Goal: Task Accomplishment & Management: Complete application form

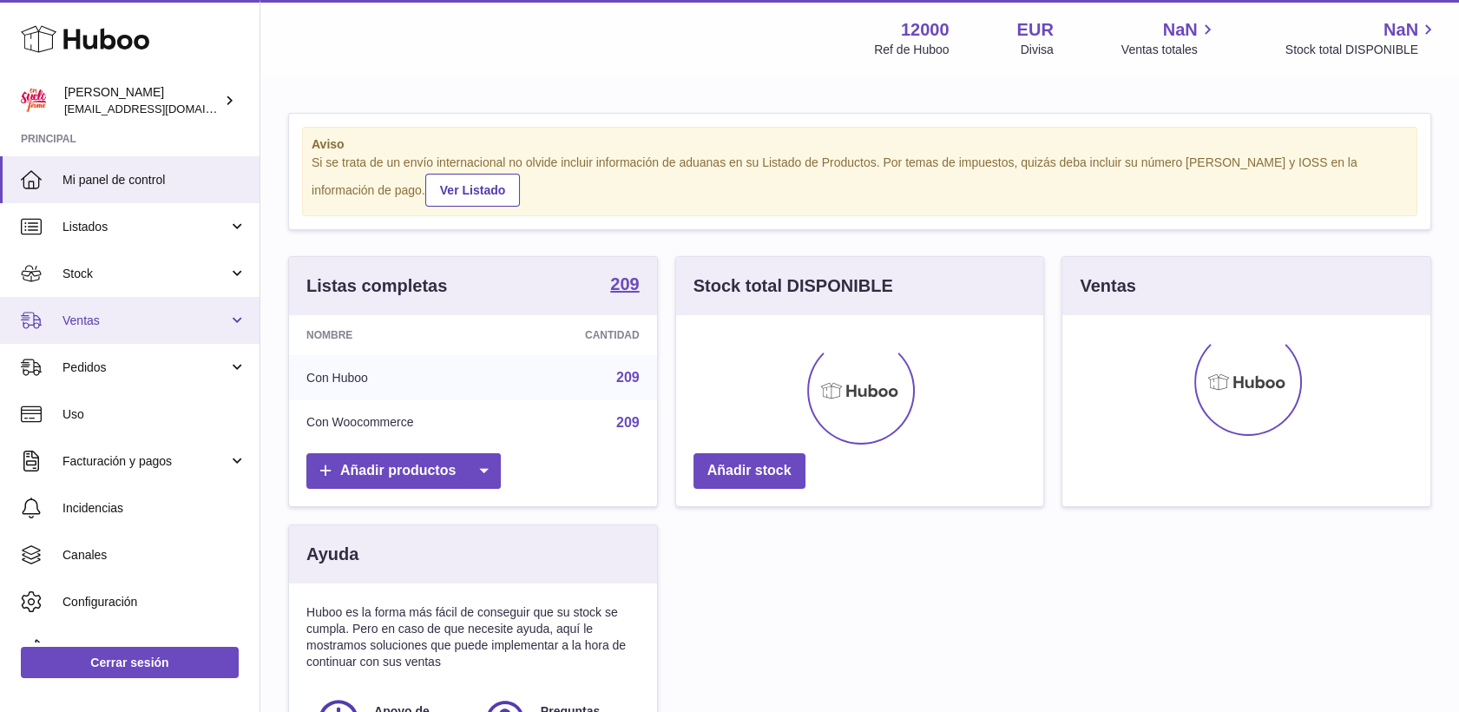
click at [75, 313] on span "Ventas" at bounding box center [145, 320] width 166 height 16
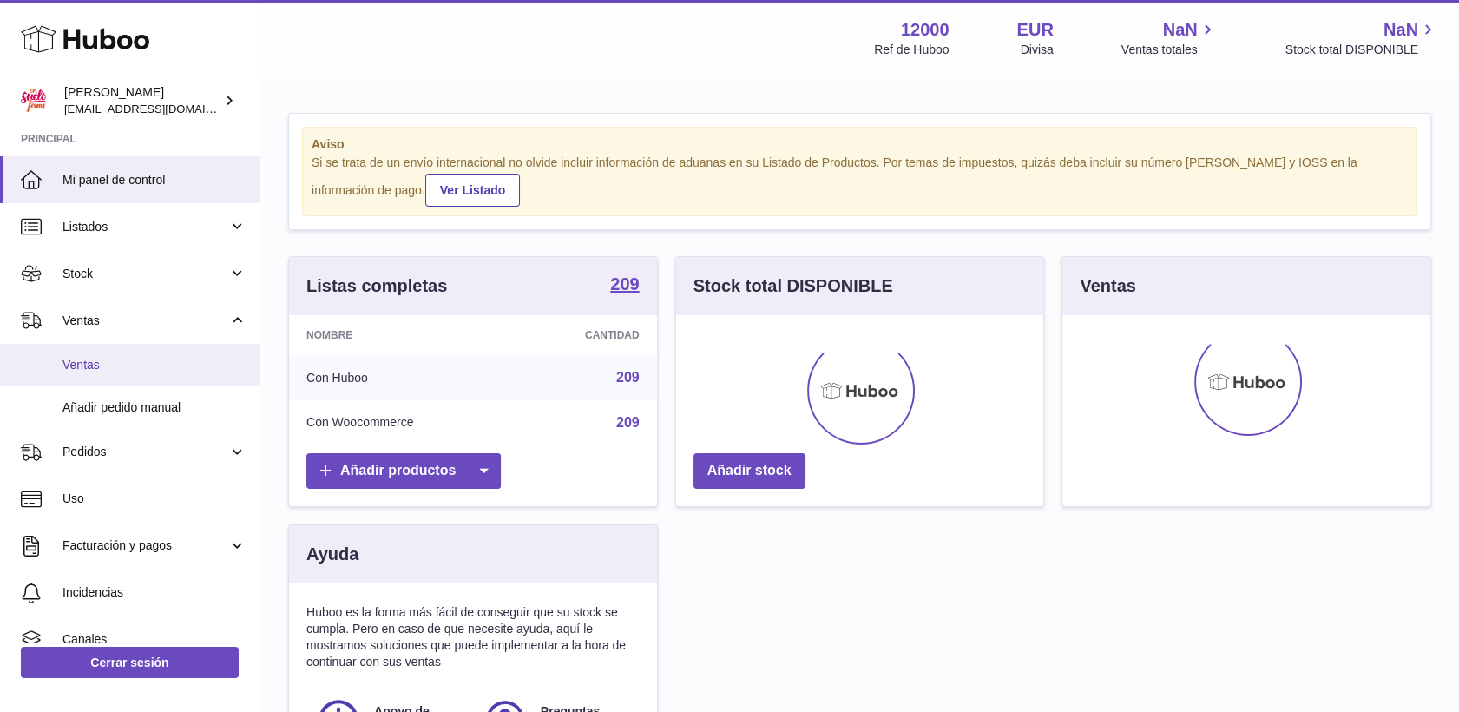
click at [101, 357] on span "Ventas" at bounding box center [154, 365] width 184 height 16
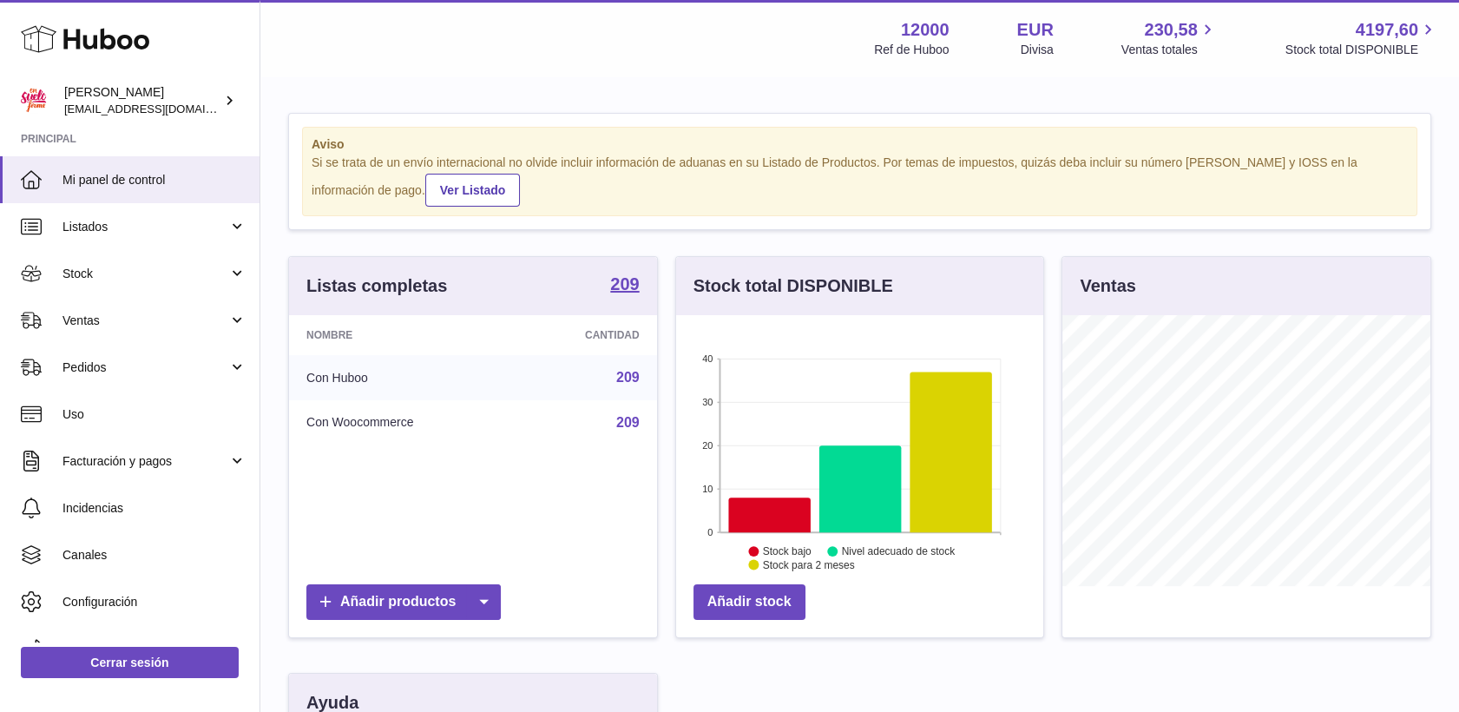
scroll to position [271, 372]
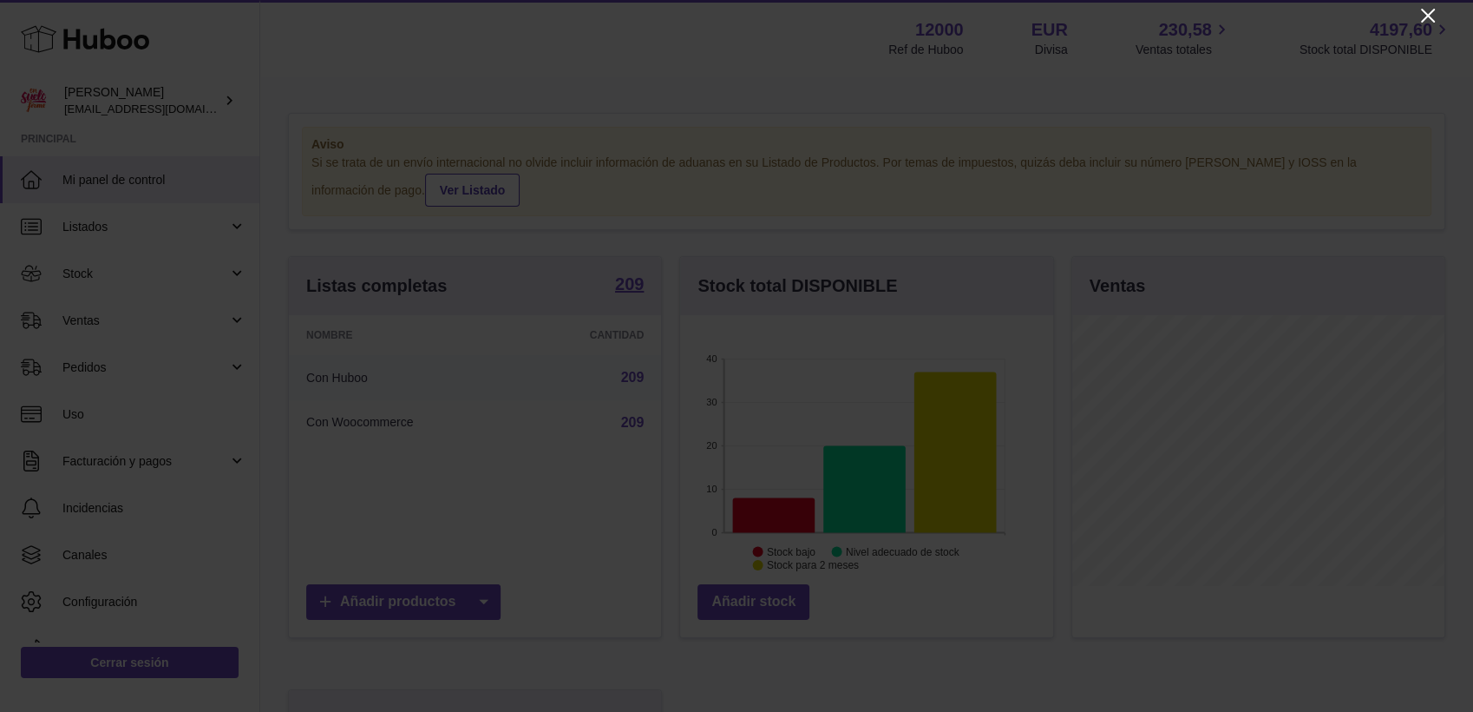
click at [1421, 14] on icon "Close" at bounding box center [1428, 15] width 21 height 21
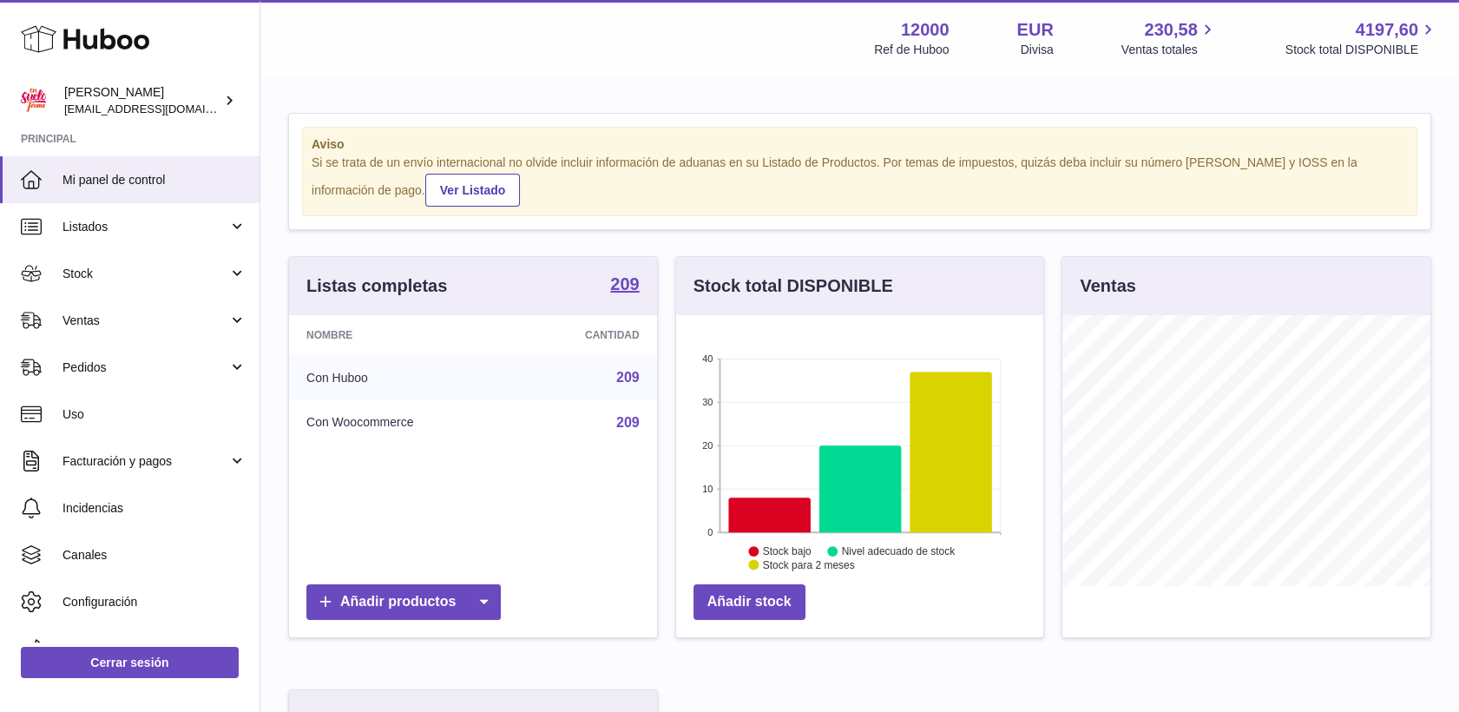
scroll to position [867490, 867393]
click at [110, 318] on span "Ventas" at bounding box center [145, 320] width 166 height 16
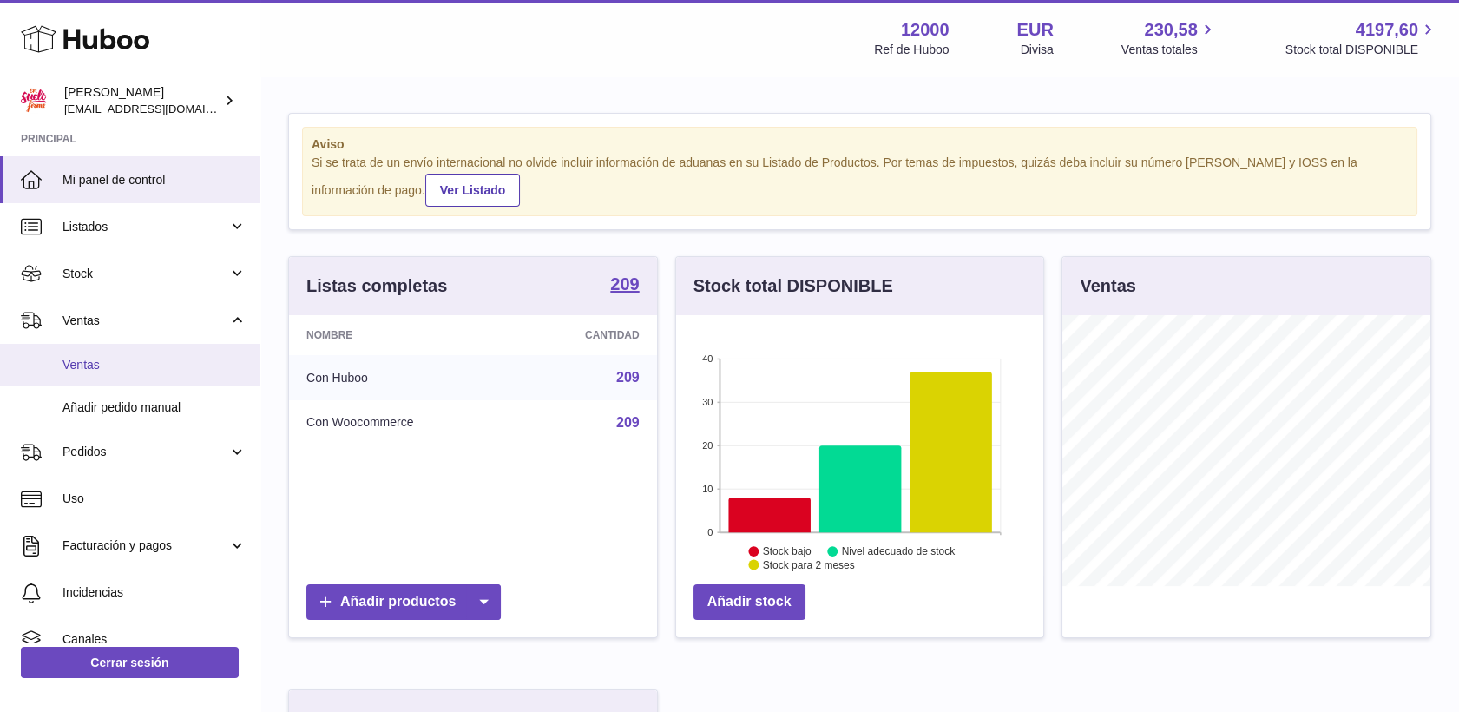
click at [82, 364] on span "Ventas" at bounding box center [154, 365] width 184 height 16
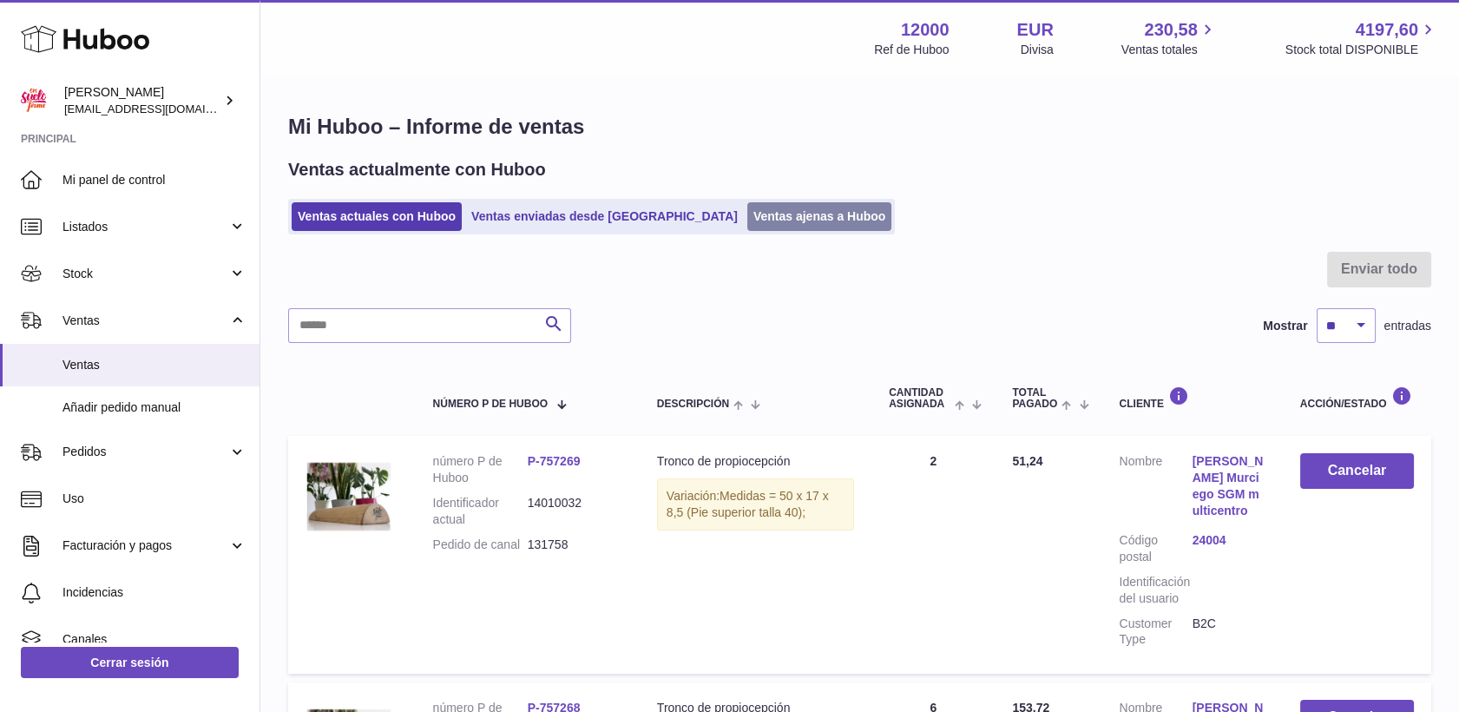
click at [777, 215] on link "Ventas ajenas a Huboo" at bounding box center [819, 216] width 145 height 29
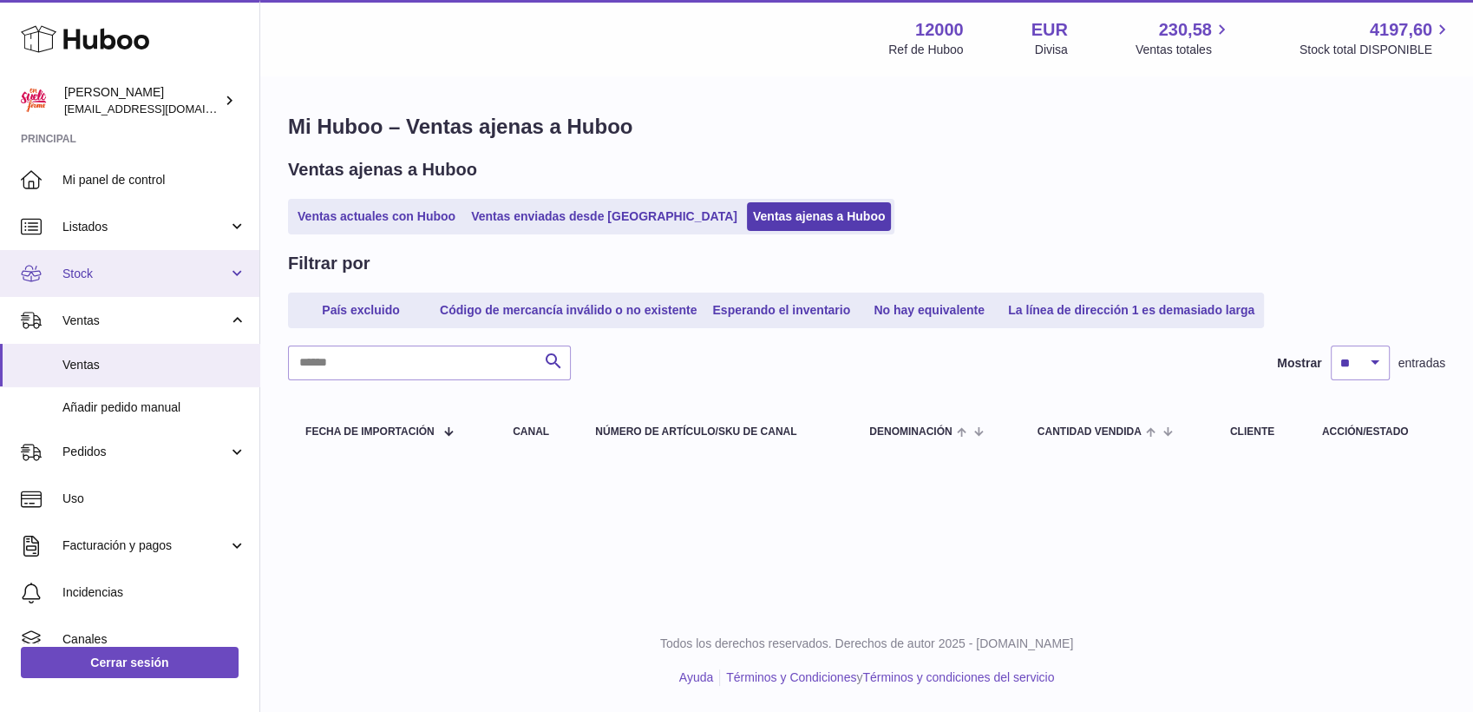
click at [105, 271] on span "Stock" at bounding box center [145, 274] width 166 height 16
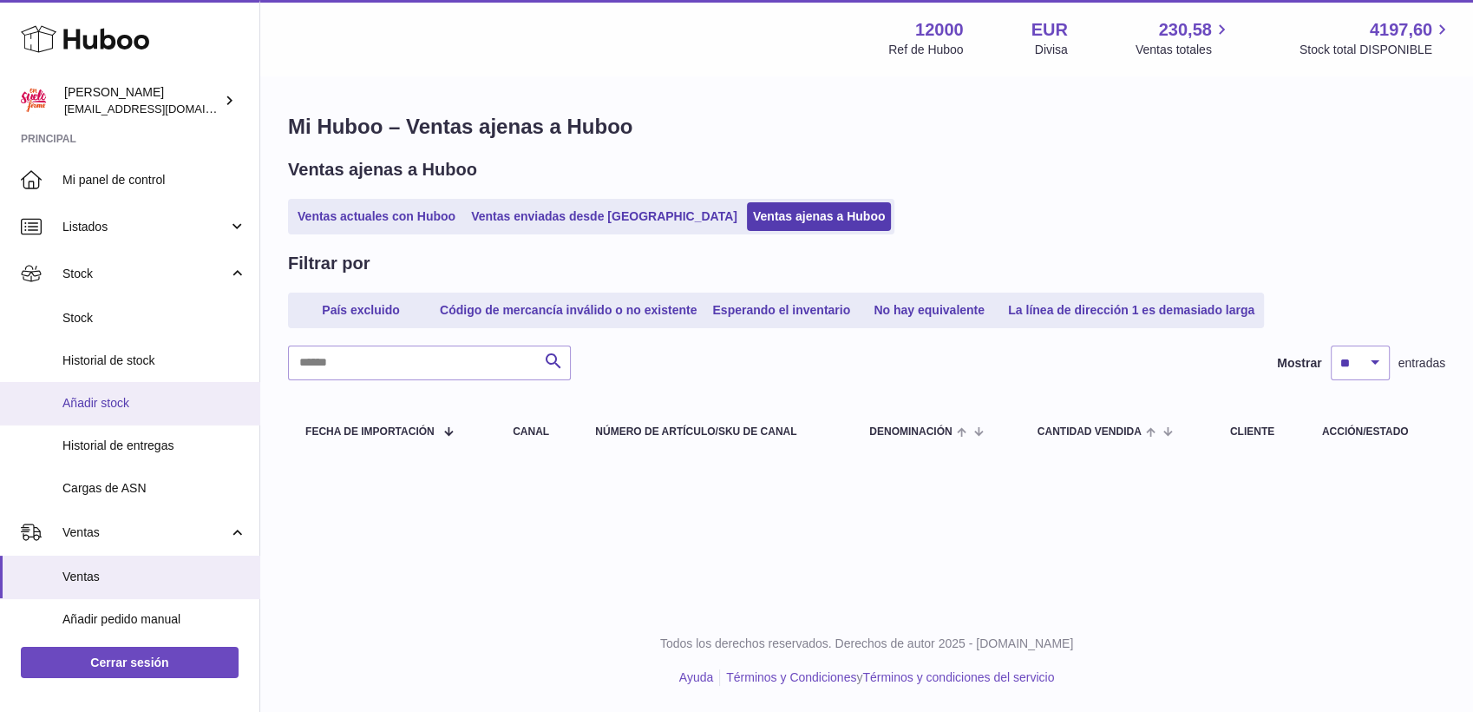
click at [109, 400] on span "Añadir stock" at bounding box center [154, 403] width 184 height 16
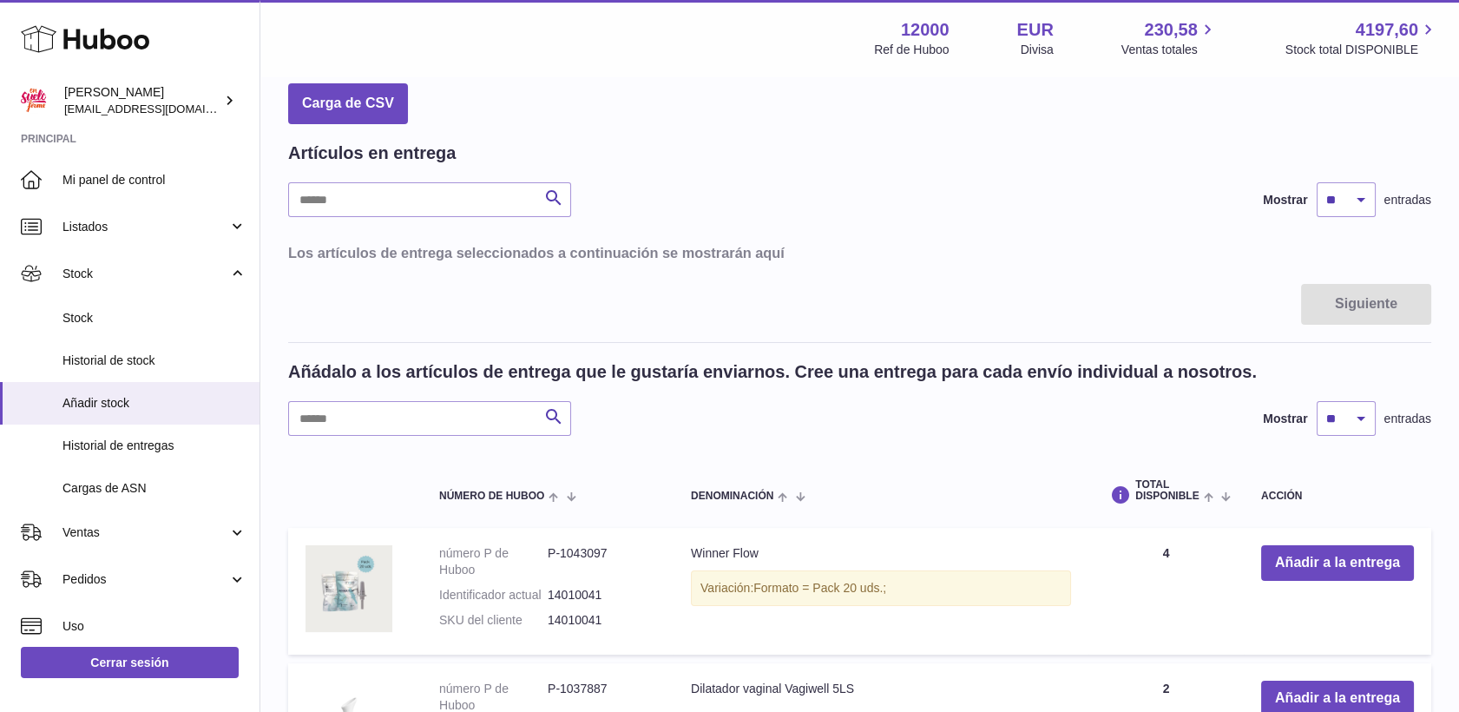
scroll to position [96, 0]
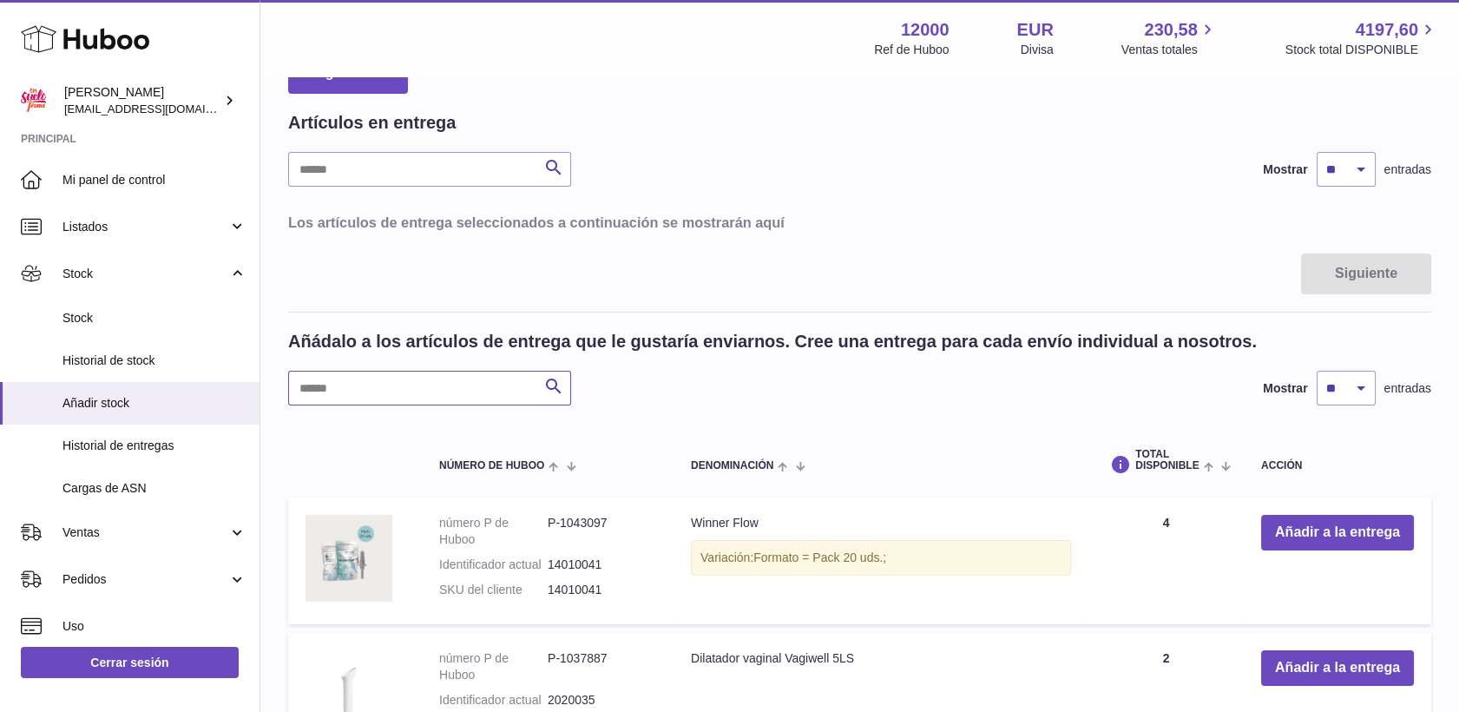
click at [463, 382] on input "text" at bounding box center [429, 388] width 283 height 35
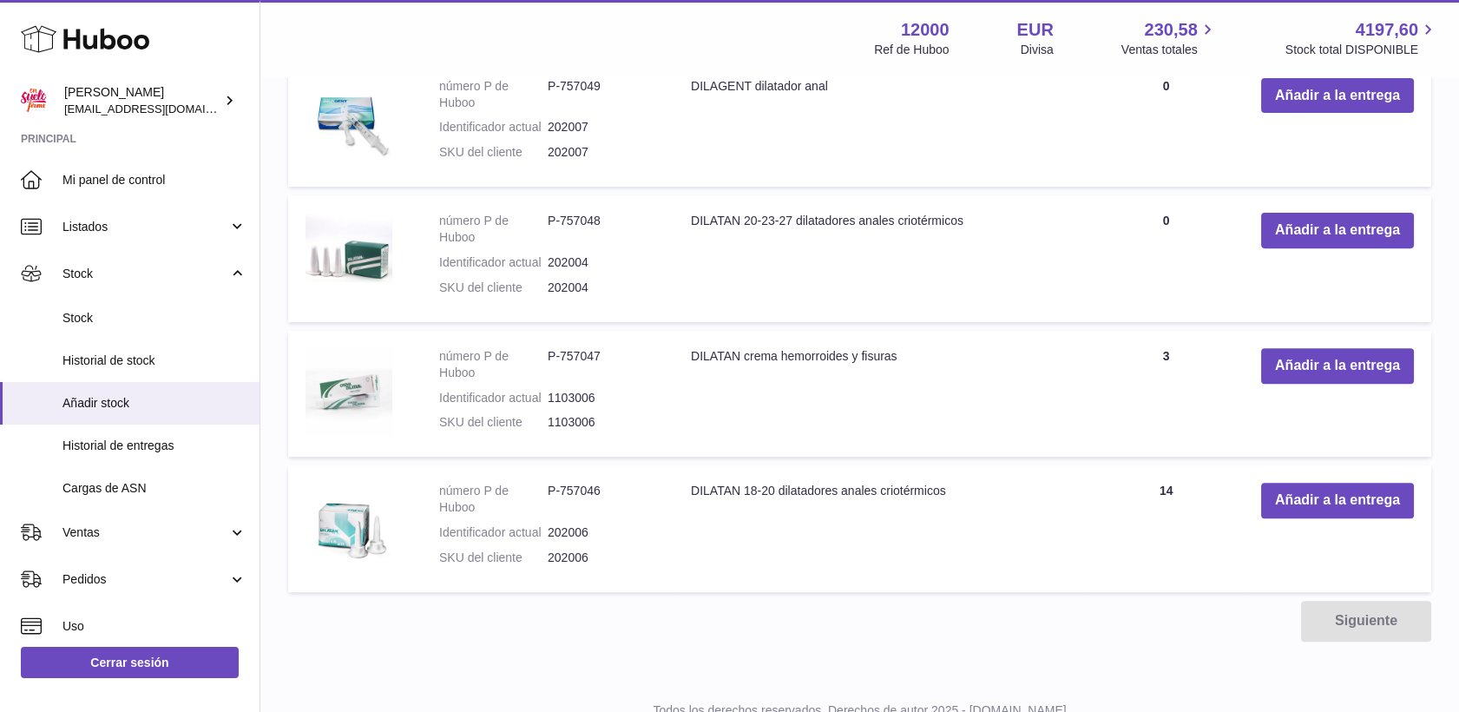
scroll to position [1362, 0]
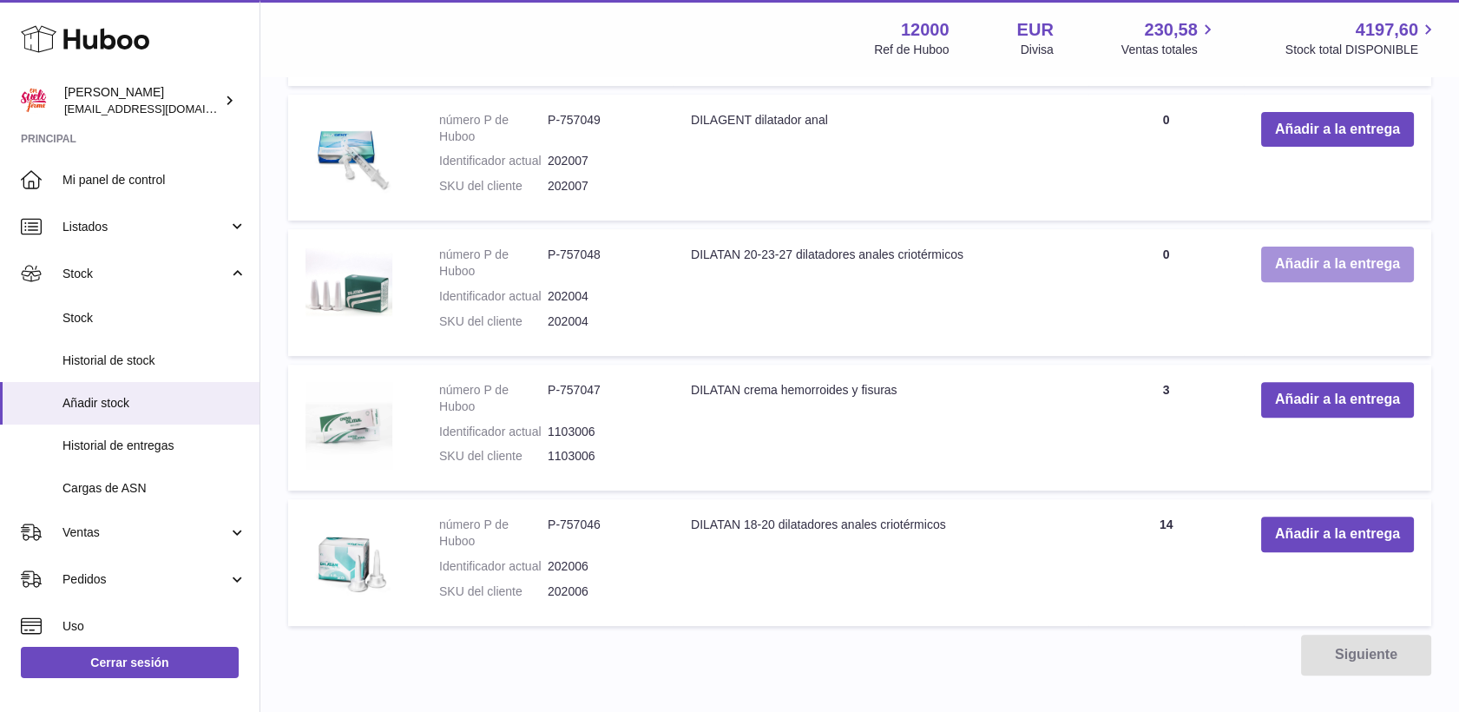
type input "******"
click at [1348, 249] on button "Añadir a la entrega" at bounding box center [1337, 264] width 153 height 36
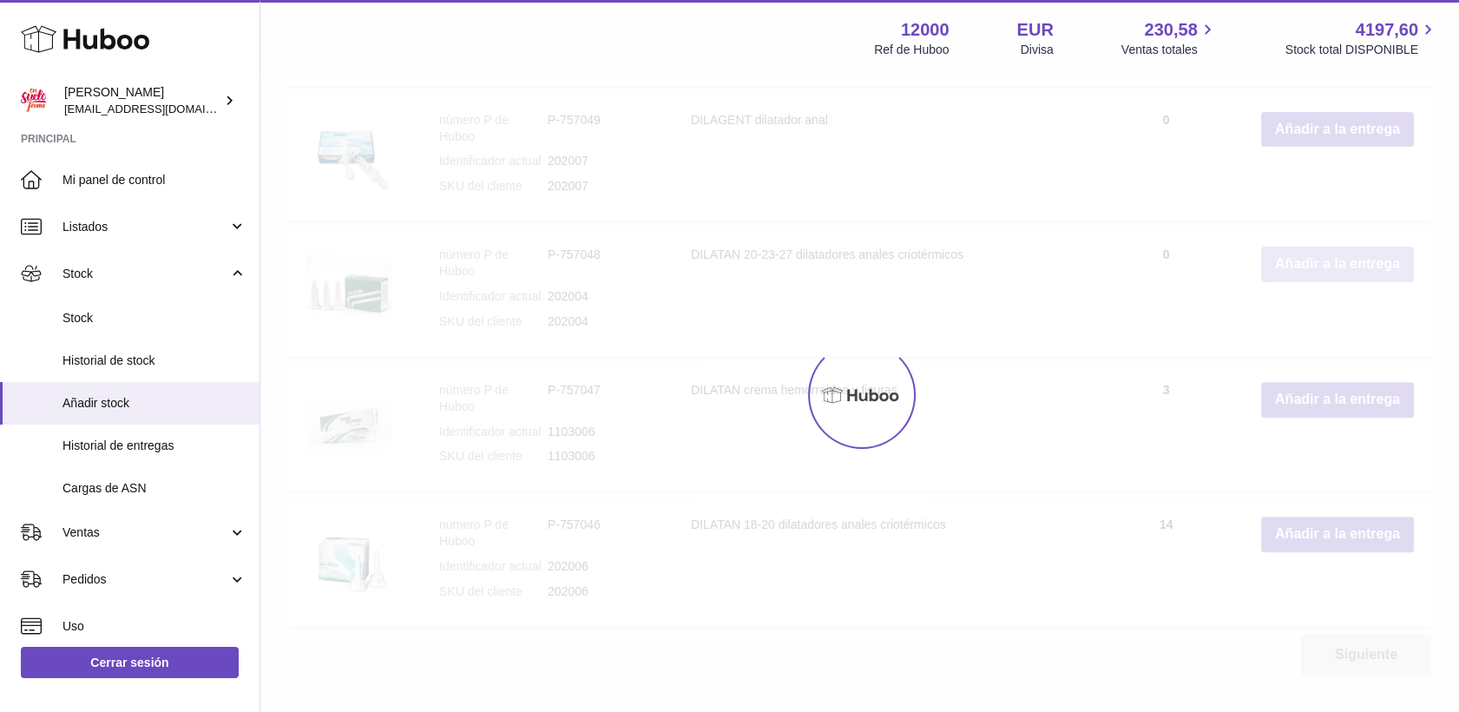
scroll to position [1532, 0]
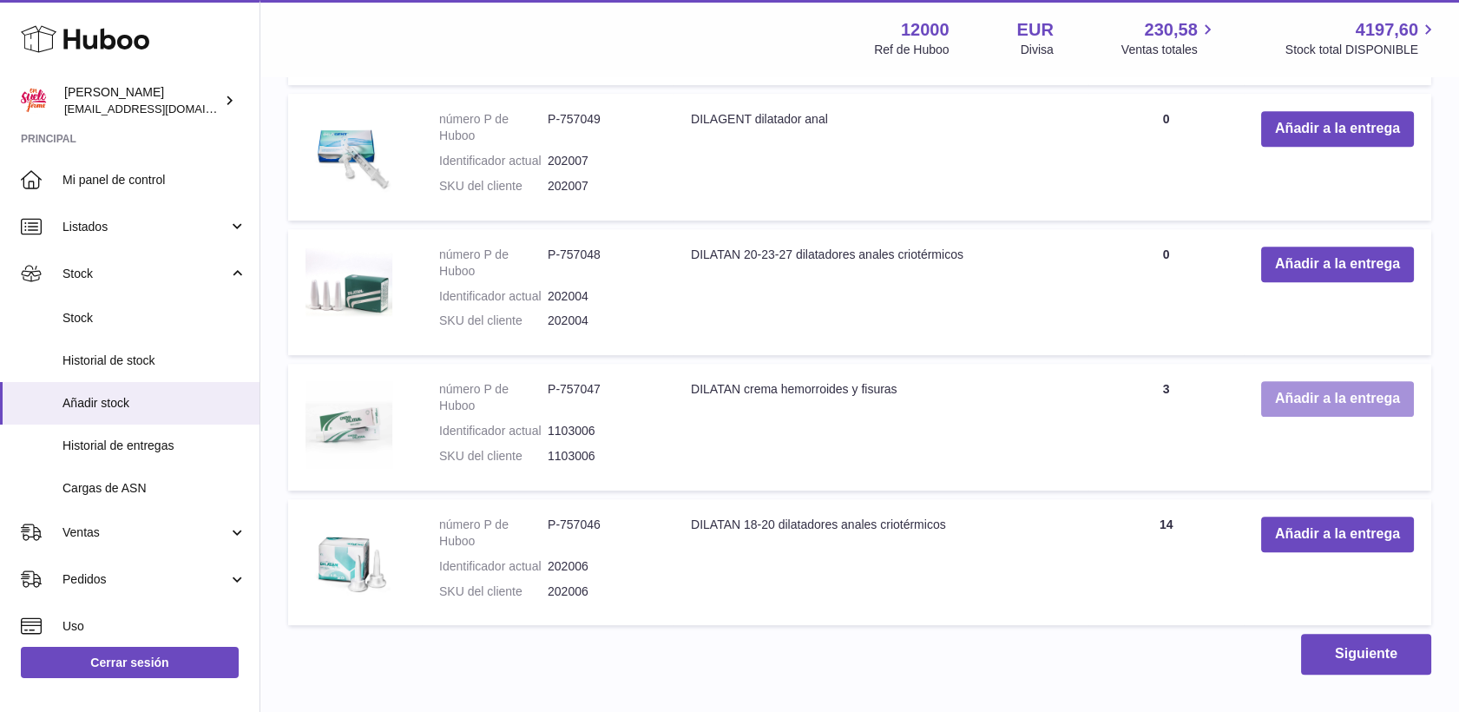
click at [1360, 399] on button "Añadir a la entrega" at bounding box center [1337, 399] width 153 height 36
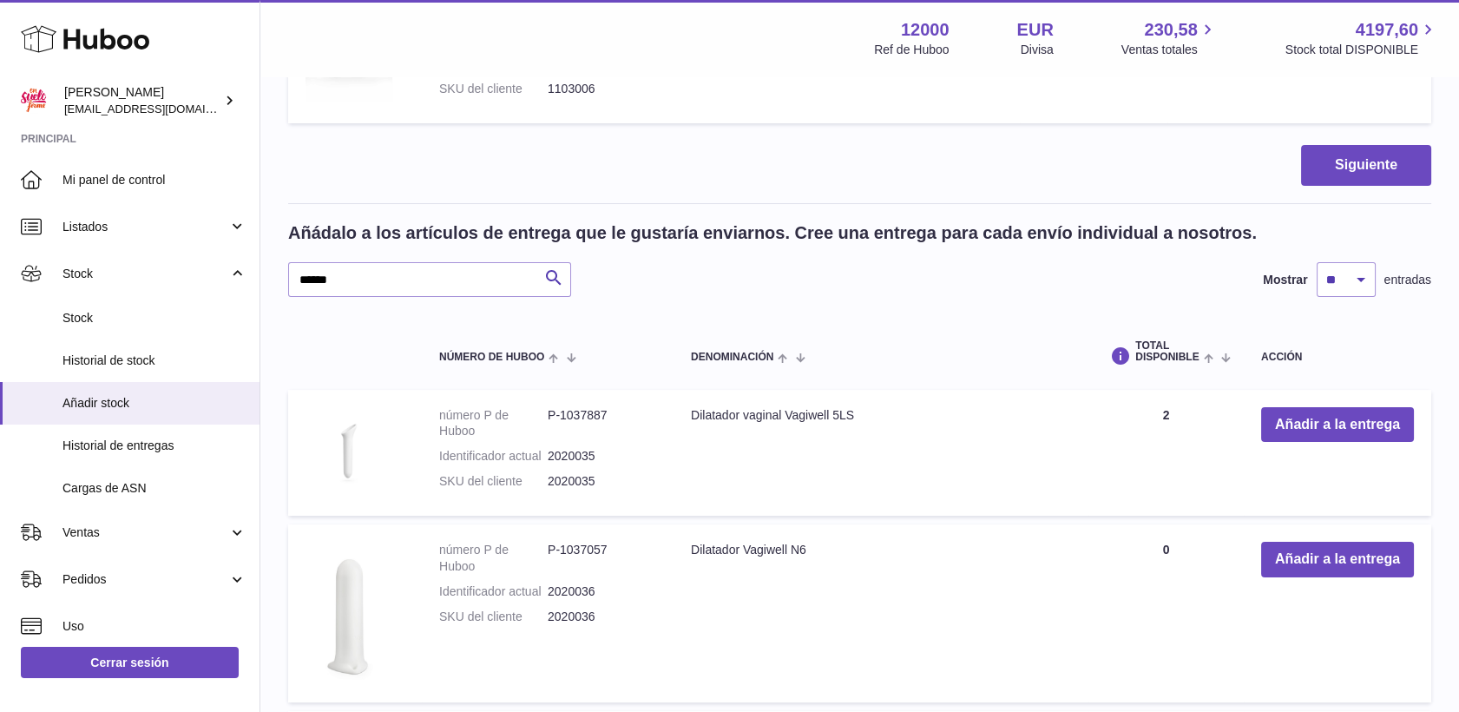
scroll to position [125, 0]
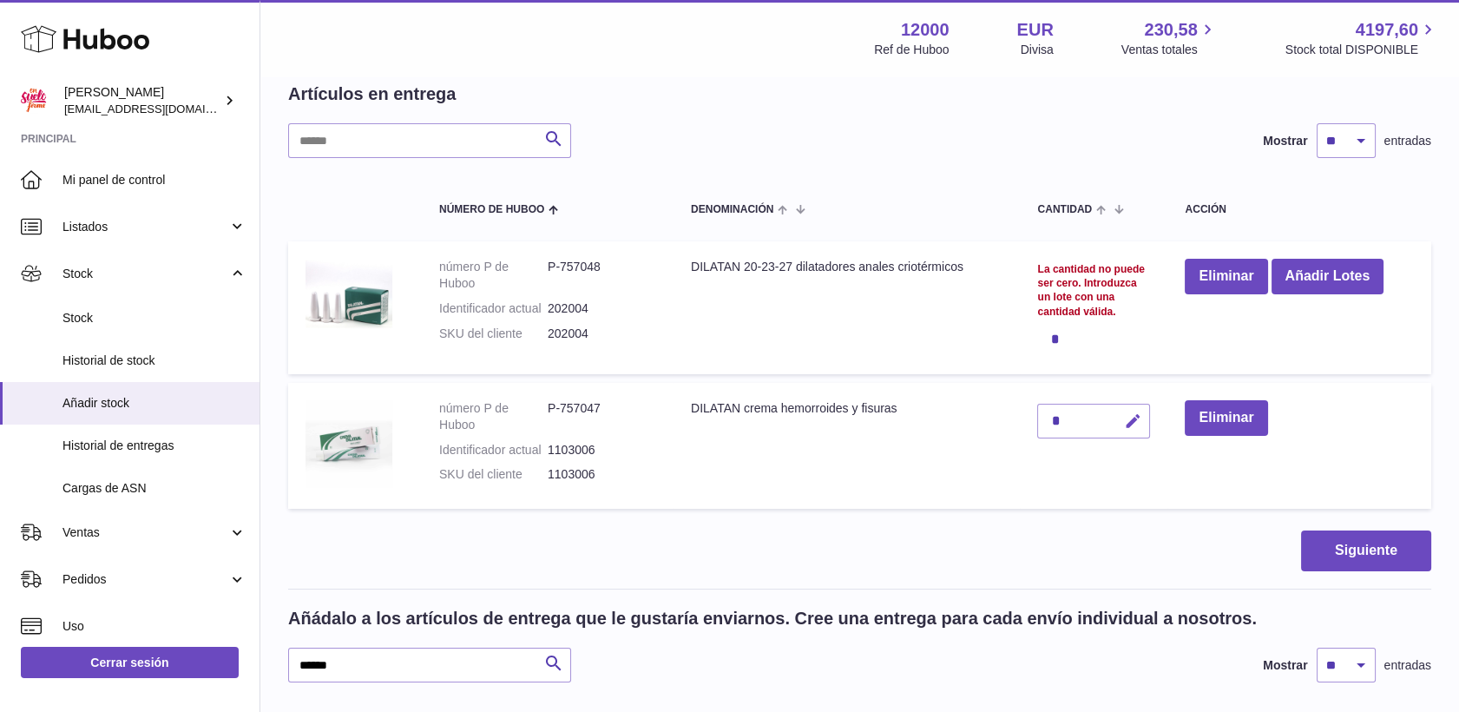
click at [1139, 420] on icon "button" at bounding box center [1132, 421] width 18 height 18
type input "**"
click at [1121, 425] on button "submit" at bounding box center [1129, 421] width 33 height 28
click at [1328, 280] on button "Añadir Lotes" at bounding box center [1327, 277] width 113 height 36
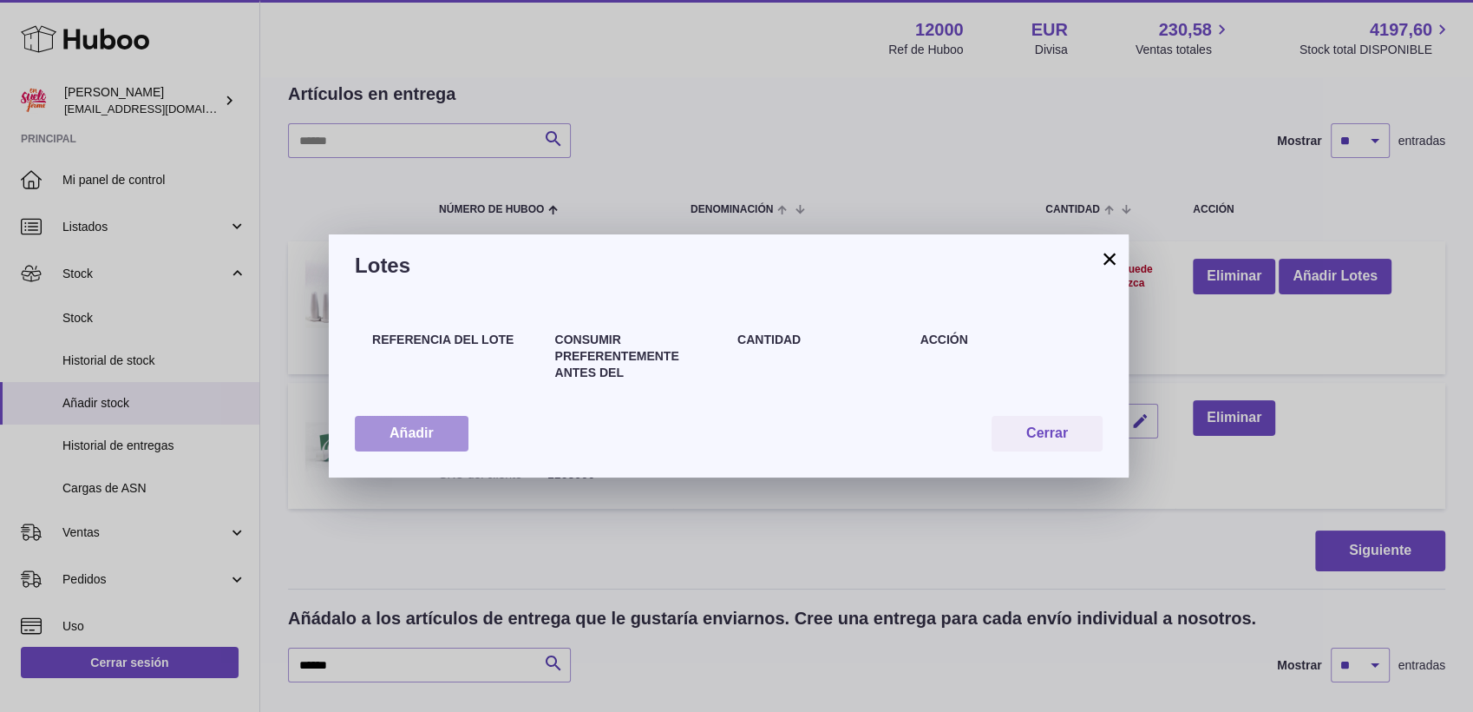
click at [390, 425] on button "Añadir" at bounding box center [412, 434] width 114 height 36
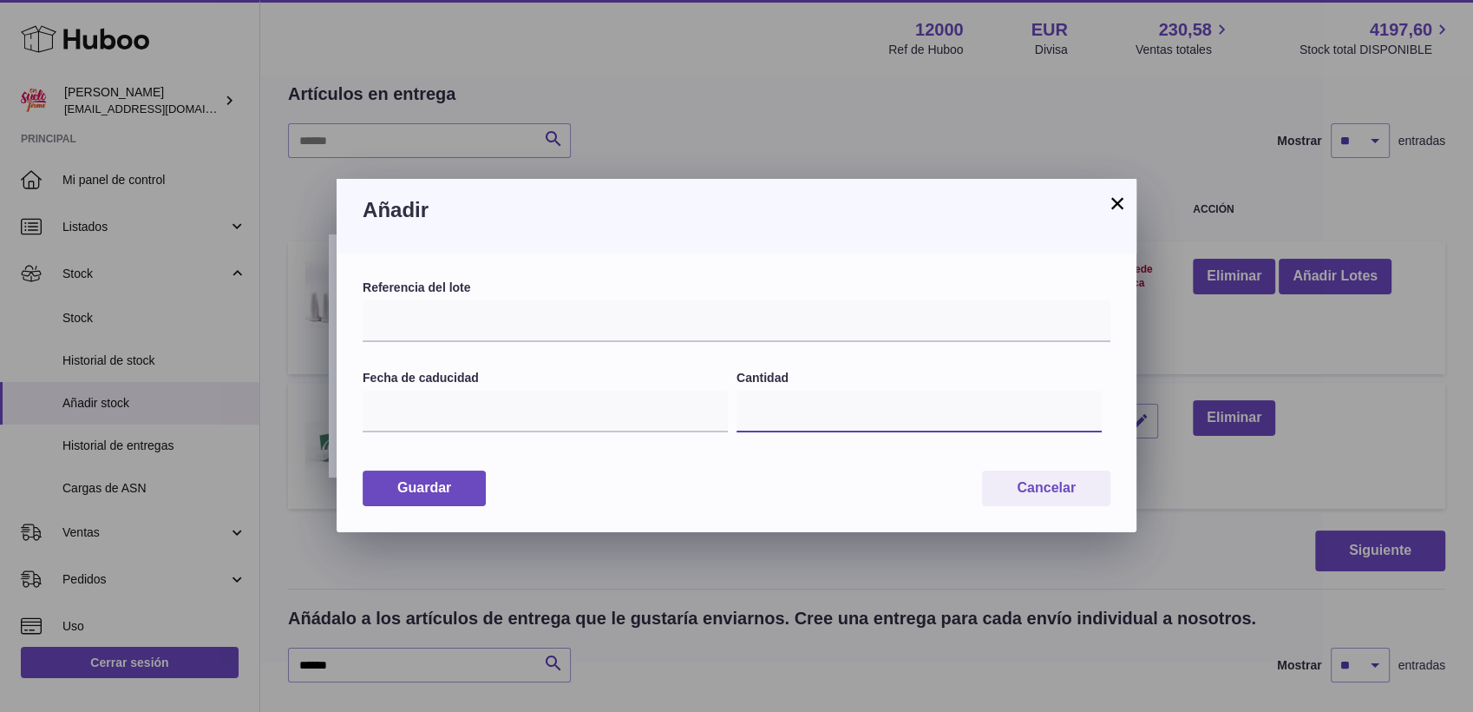
click at [820, 416] on input "*" at bounding box center [919, 411] width 365 height 42
type input "*"
click at [614, 331] on input "text" at bounding box center [737, 321] width 748 height 42
paste input "******"
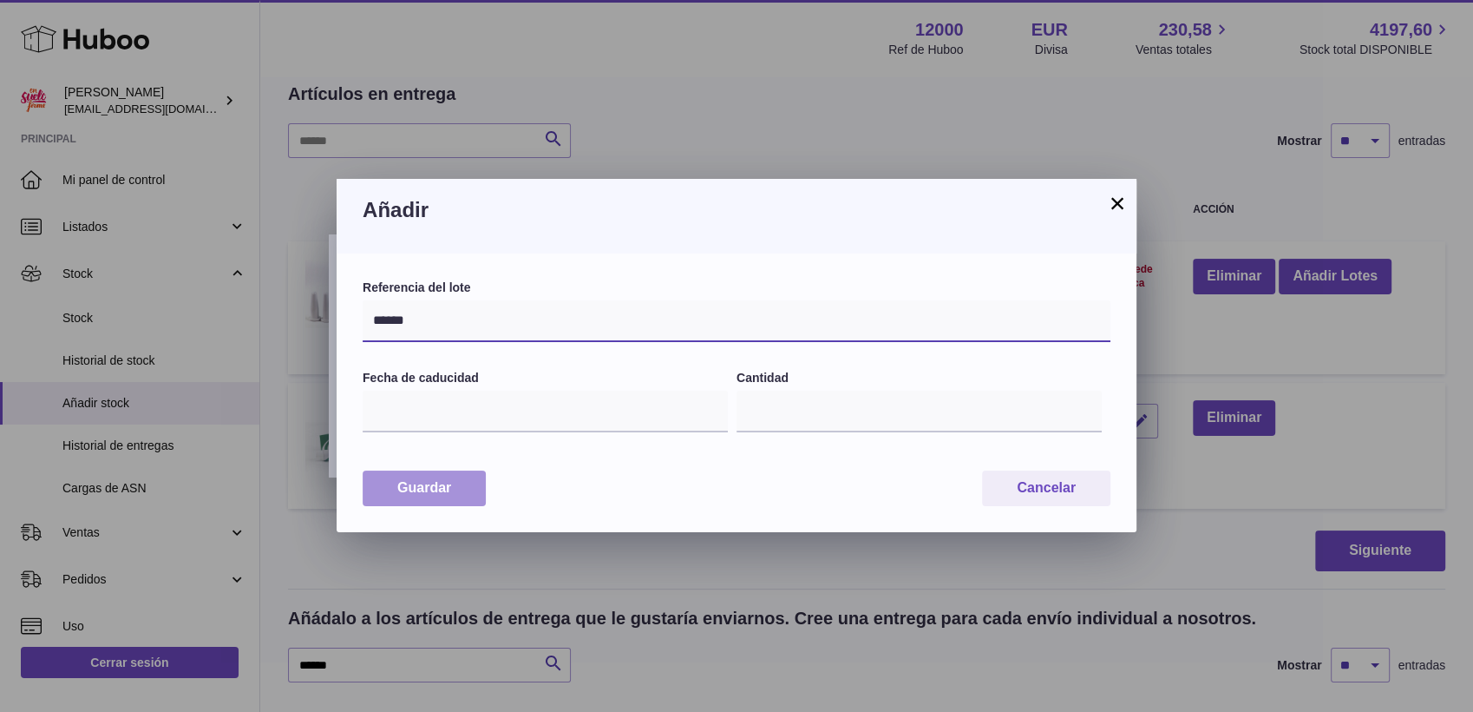
type input "******"
click at [427, 489] on button "Guardar" at bounding box center [424, 488] width 123 height 36
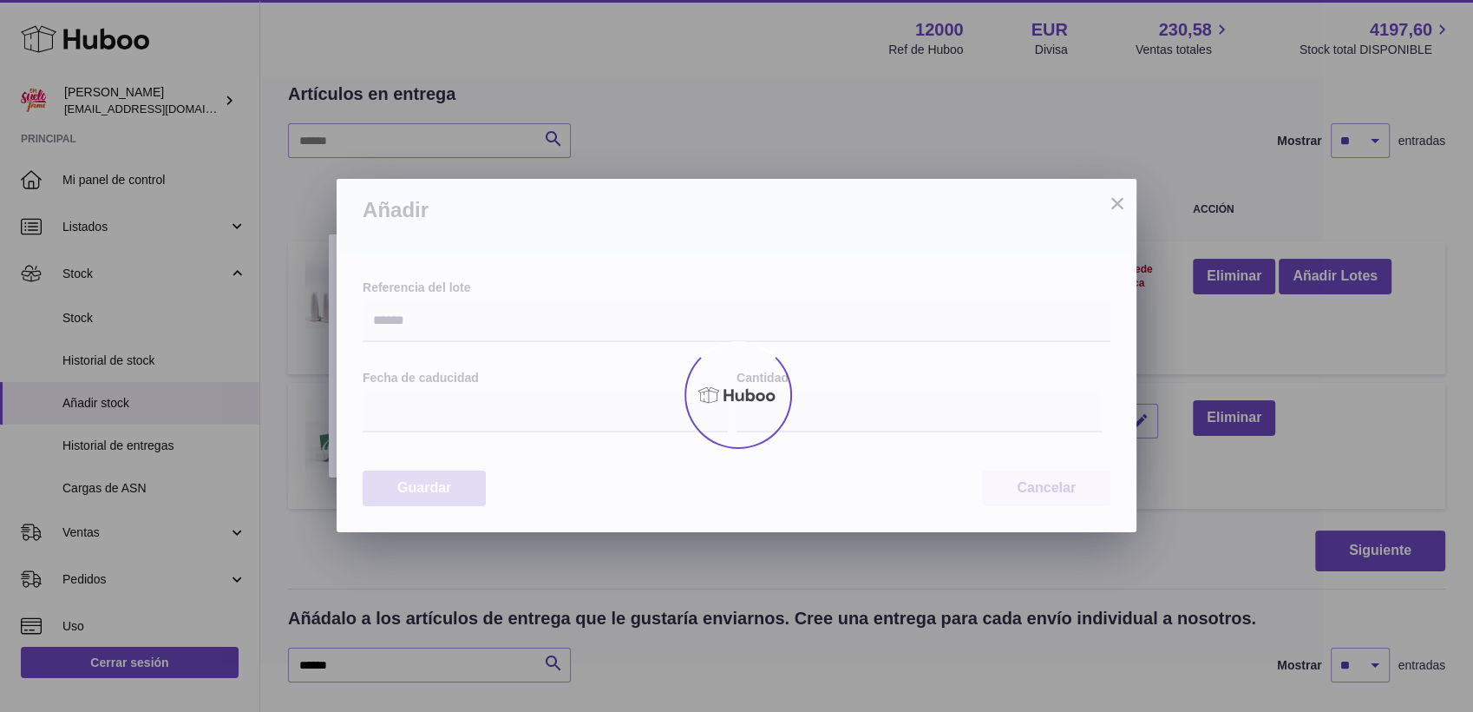
type input "*"
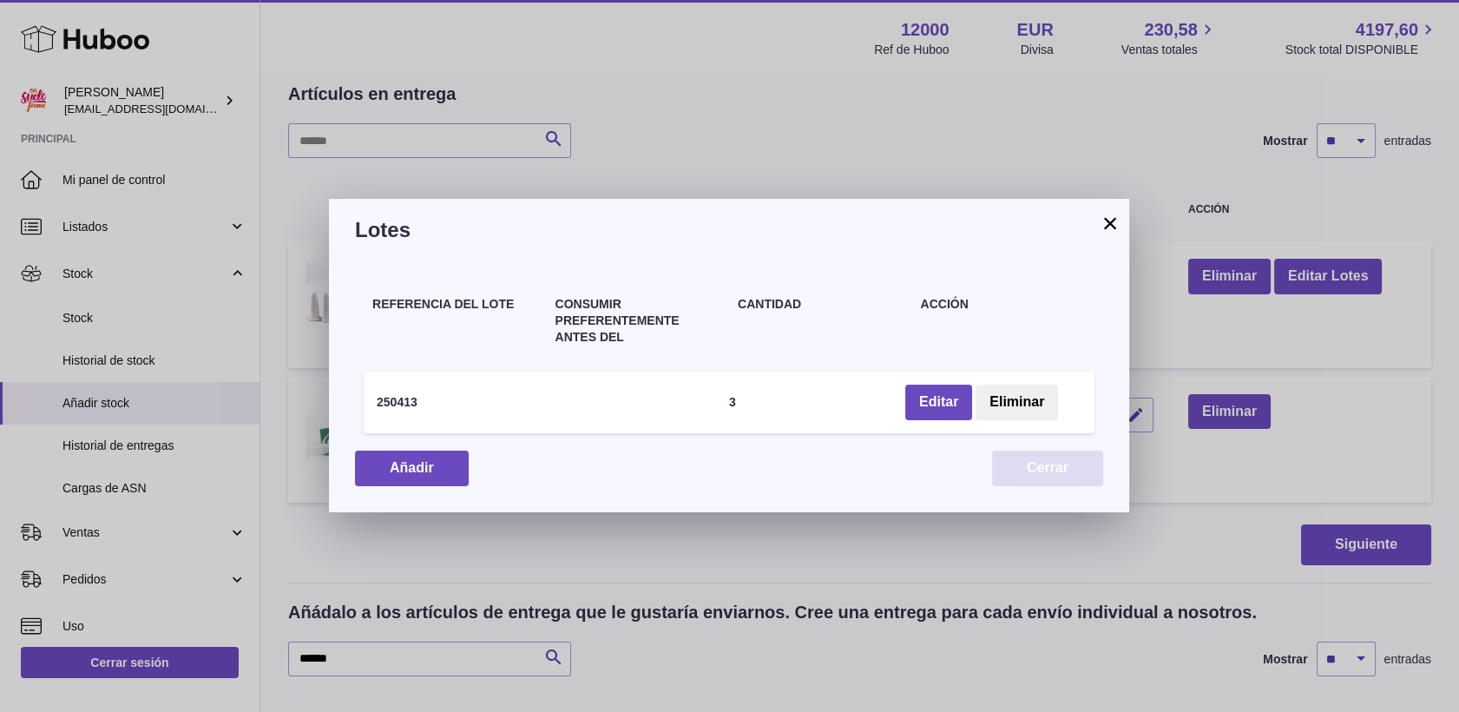
click at [1021, 466] on button "Cerrar" at bounding box center [1047, 468] width 111 height 36
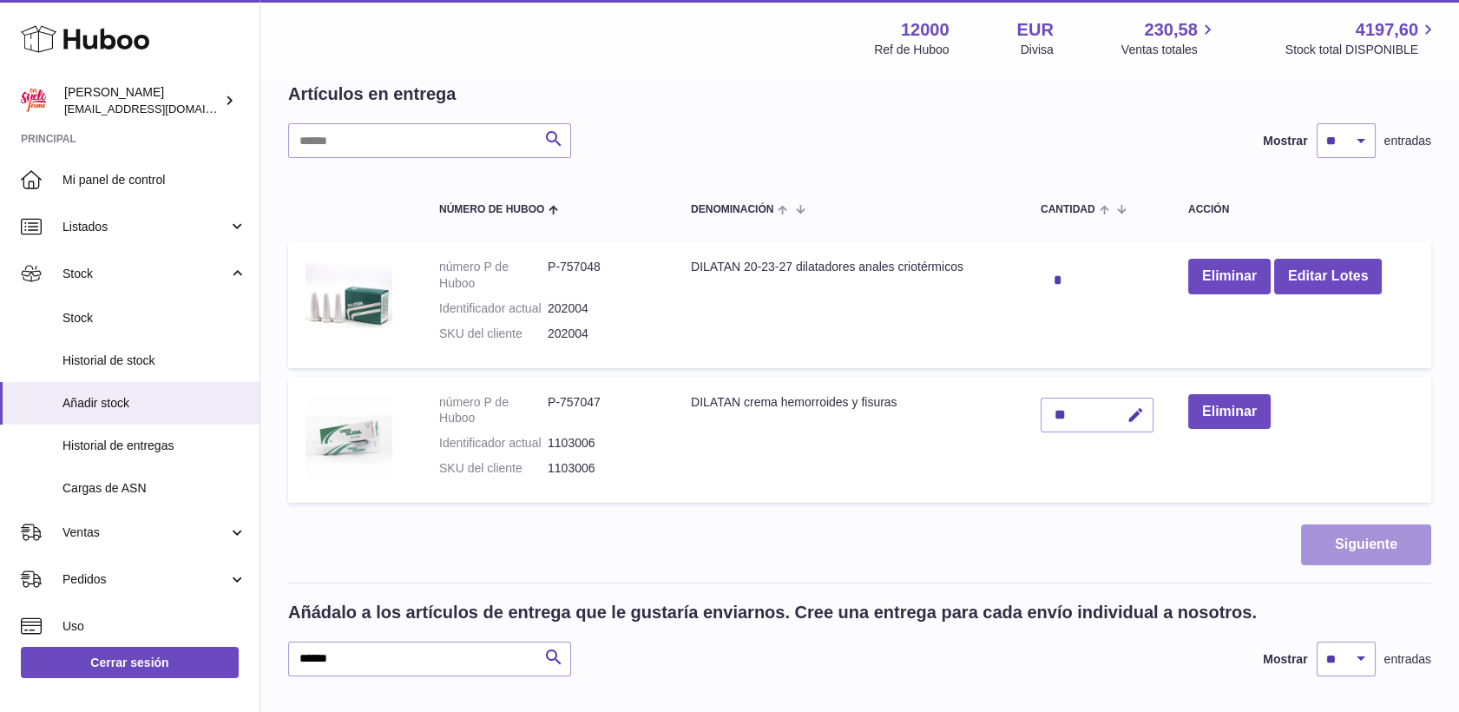
click at [1342, 549] on button "Siguiente" at bounding box center [1366, 544] width 130 height 41
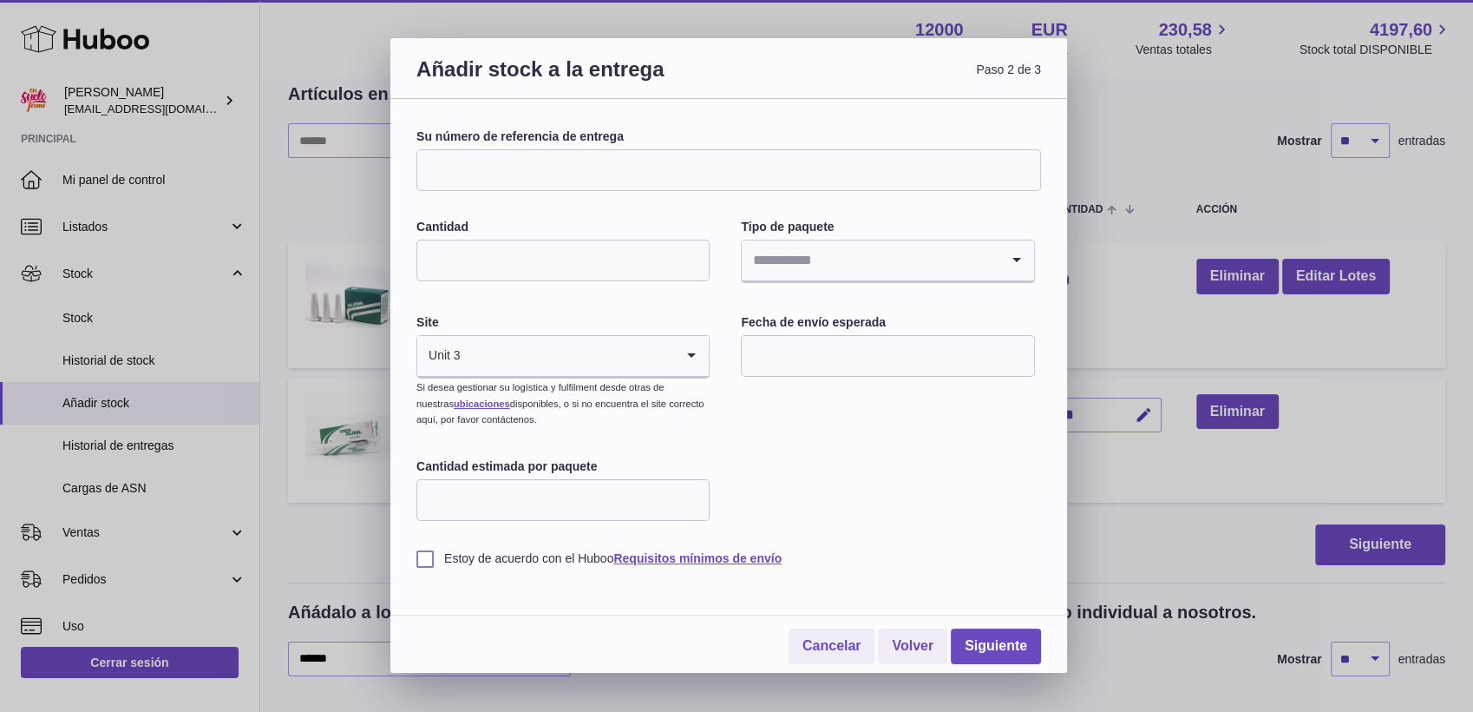
click at [725, 175] on input "Su número de referencia de entrega" at bounding box center [729, 170] width 625 height 42
type input "*********"
click at [633, 261] on input "Cantidad" at bounding box center [563, 261] width 293 height 42
type input "*"
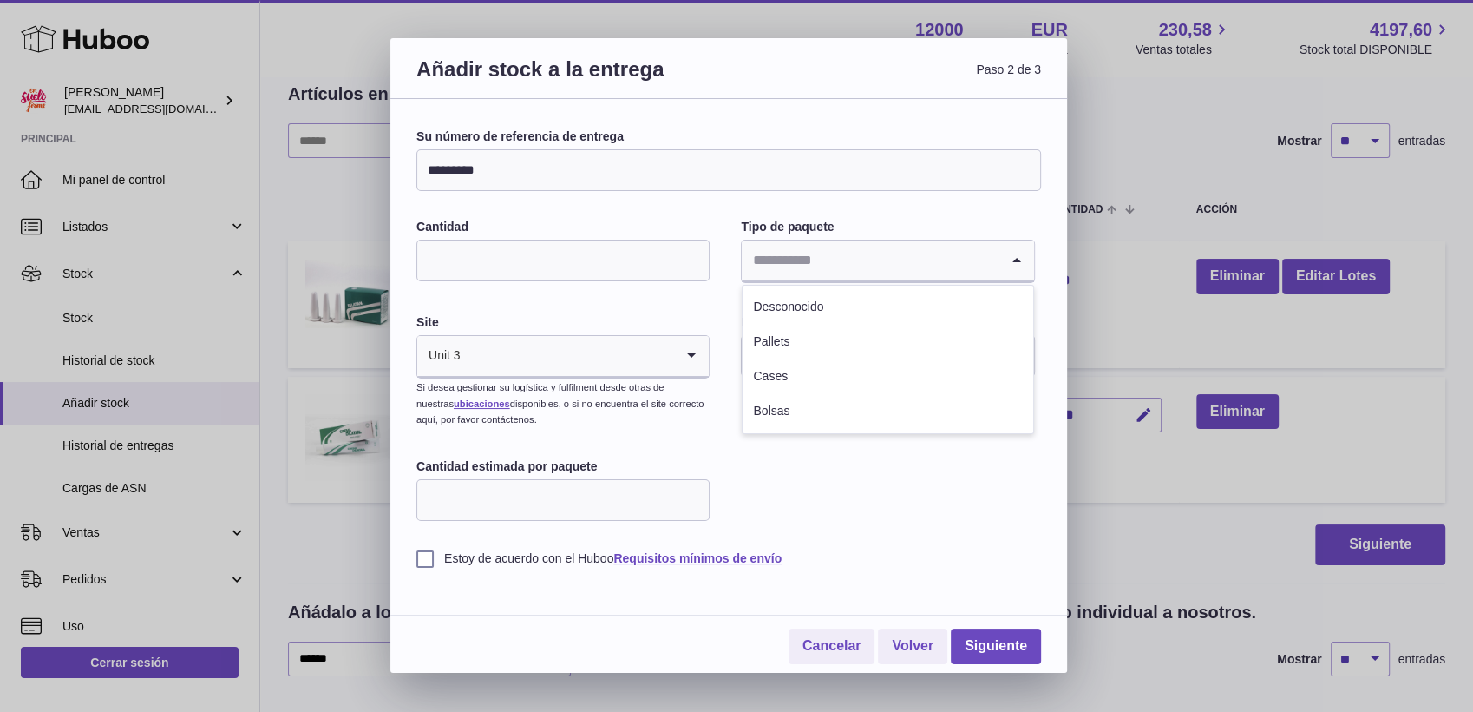
click at [837, 267] on input "Search for option" at bounding box center [870, 260] width 257 height 40
click at [804, 306] on li "Desconocido" at bounding box center [888, 307] width 290 height 35
click at [798, 356] on input "text" at bounding box center [887, 356] width 293 height 42
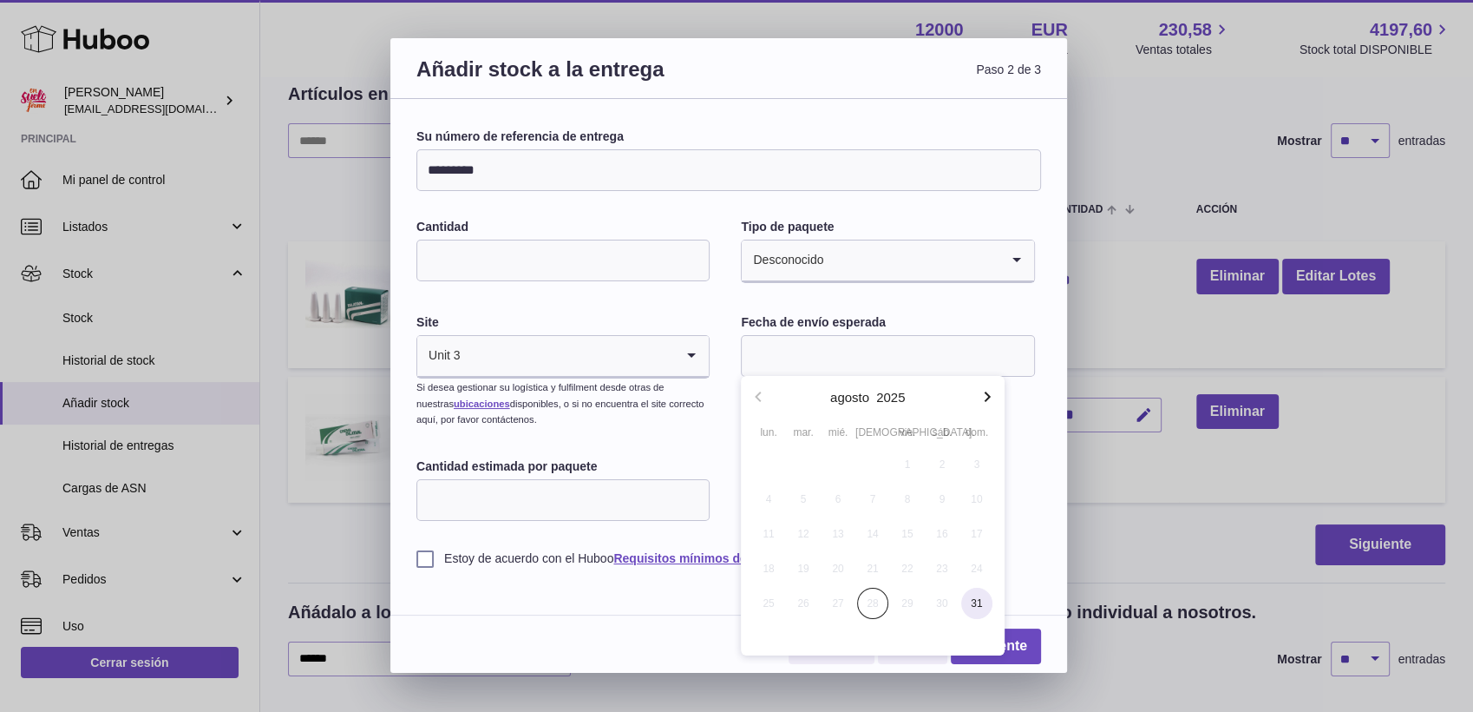
click at [972, 604] on span "31" at bounding box center [976, 602] width 31 height 31
type input "**********"
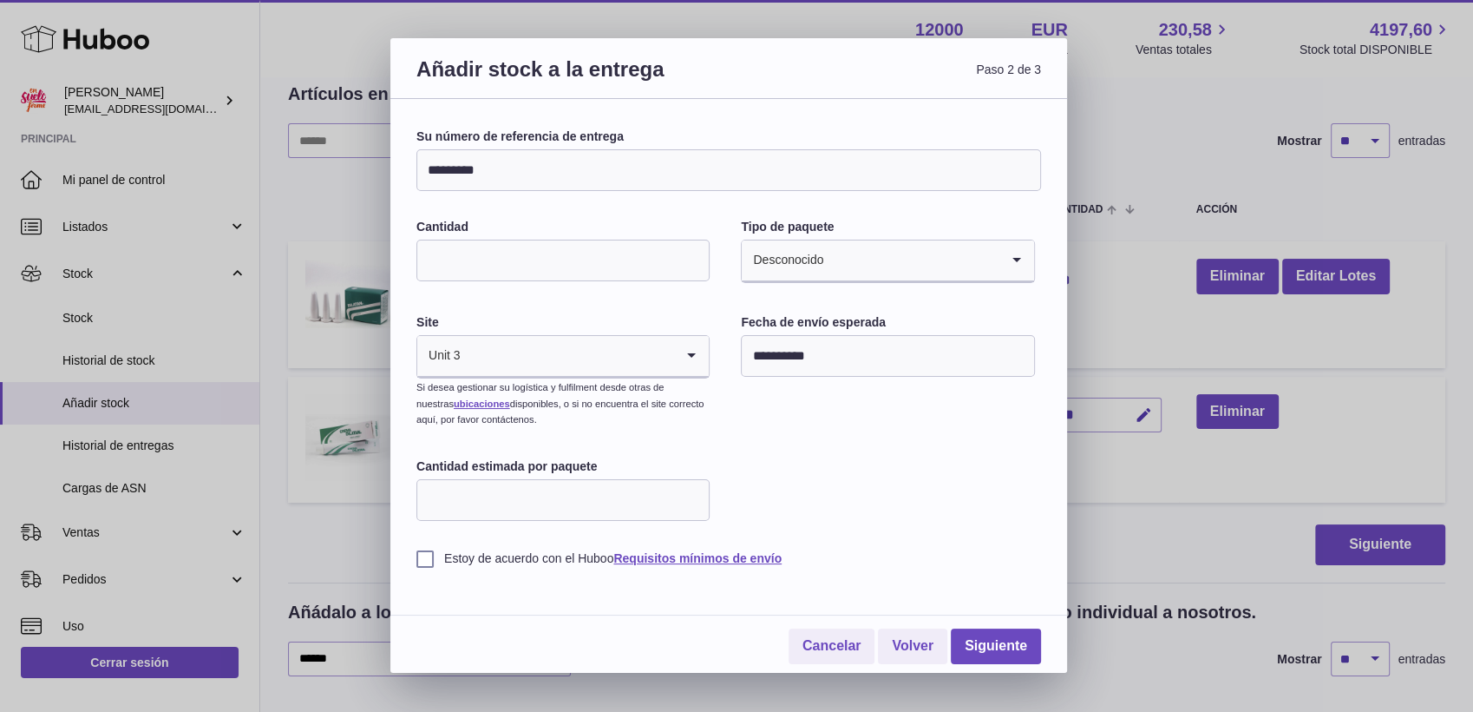
click at [432, 554] on label "Estoy de acuerdo con el Huboo Requisitos mínimos de envío" at bounding box center [729, 558] width 625 height 16
click at [1002, 640] on link "Siguiente" at bounding box center [996, 646] width 90 height 36
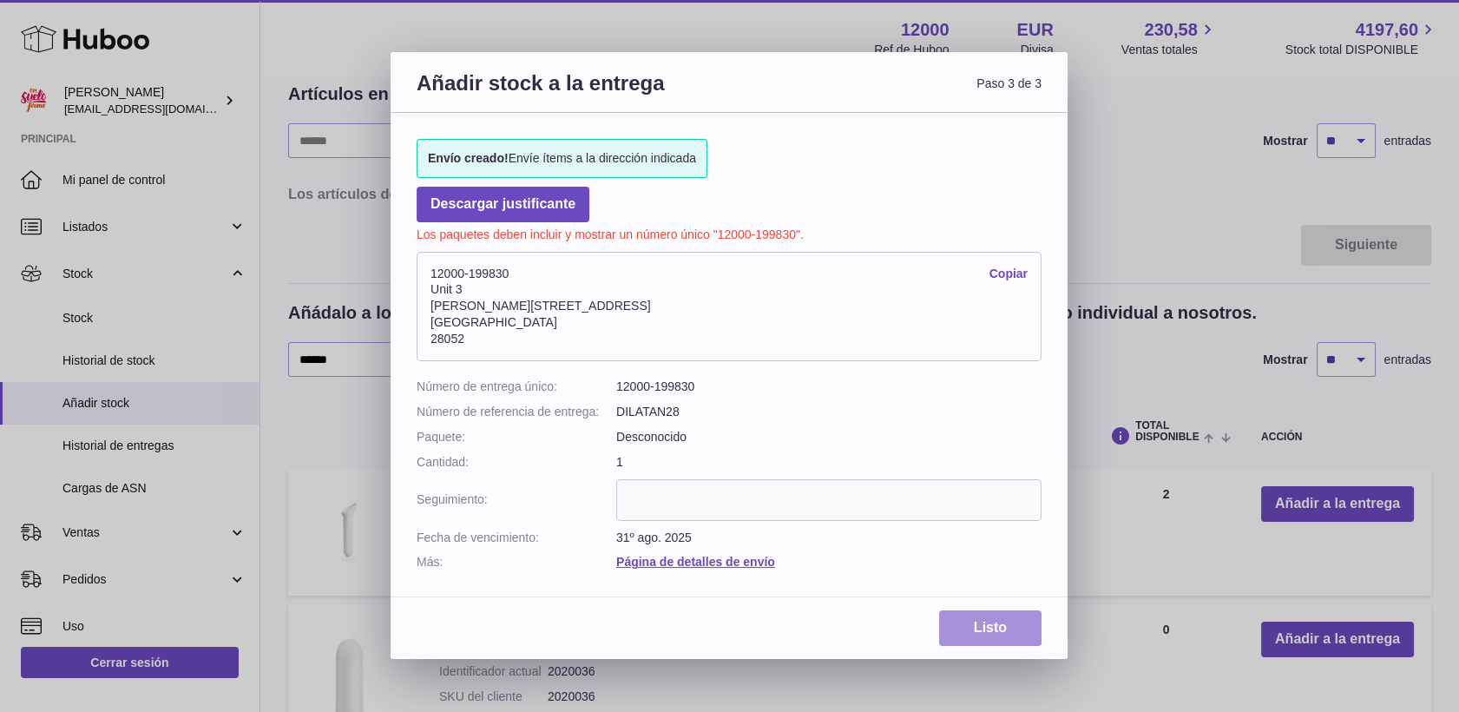
click at [986, 623] on link "Listo" at bounding box center [990, 628] width 102 height 36
